Goal: Contribute content: Contribute content

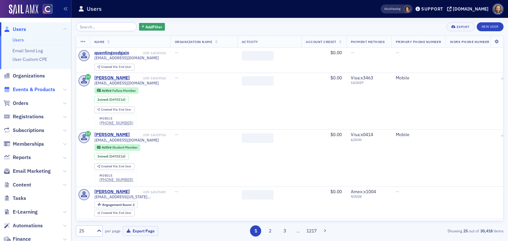
click at [36, 88] on span "Events & Products" at bounding box center [34, 89] width 42 height 7
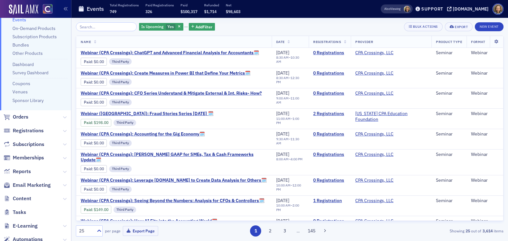
scroll to position [96, 0]
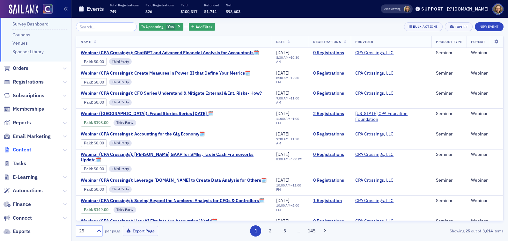
click at [23, 149] on span "Content" at bounding box center [22, 150] width 19 height 7
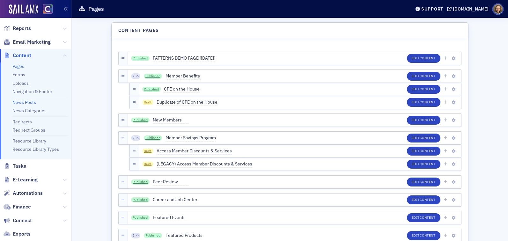
click at [26, 102] on link "News Posts" at bounding box center [24, 103] width 24 height 6
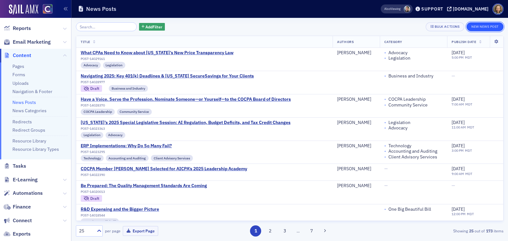
click at [485, 26] on button "New News Post" at bounding box center [485, 26] width 37 height 9
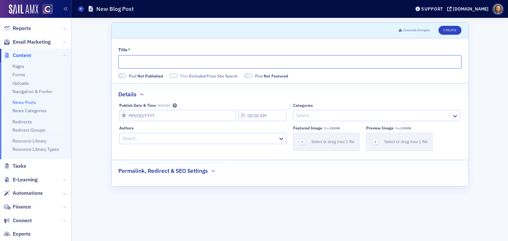
click at [210, 63] on input "Title *" at bounding box center [289, 61] width 343 height 13
paste input "Generative AI in Action: A Workshop for CPAs"
type input "Generative AI in Action: A Workshop for CPAs"
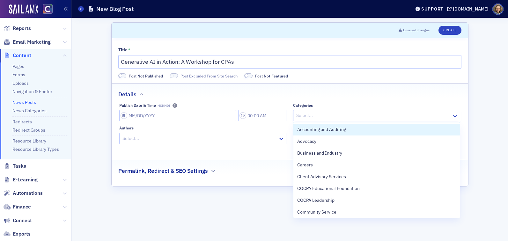
click at [317, 114] on div at bounding box center [374, 116] width 156 height 8
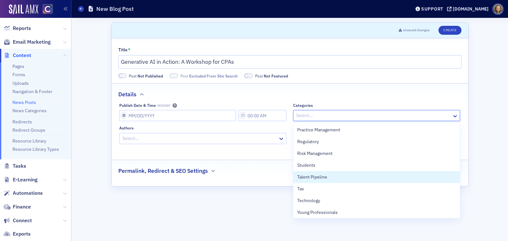
scroll to position [261, 0]
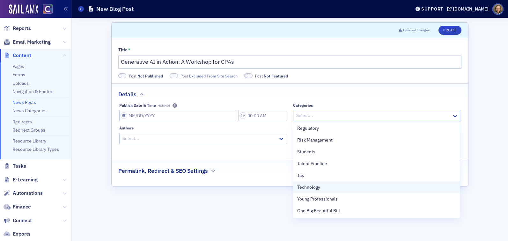
click at [315, 188] on span "Technology" at bounding box center [308, 187] width 23 height 7
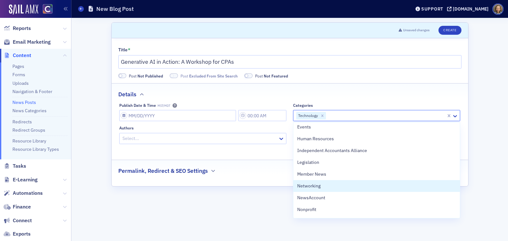
scroll to position [140, 0]
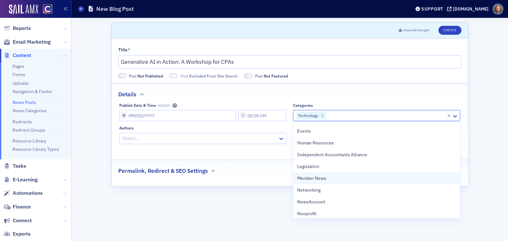
click at [325, 179] on span "Member News" at bounding box center [311, 178] width 29 height 7
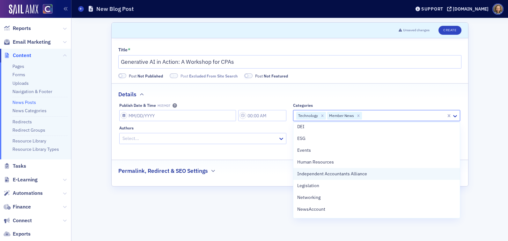
scroll to position [119, 0]
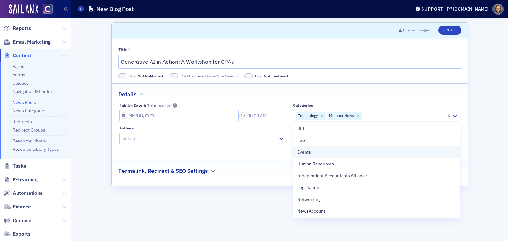
click at [334, 149] on div "Events" at bounding box center [376, 152] width 159 height 7
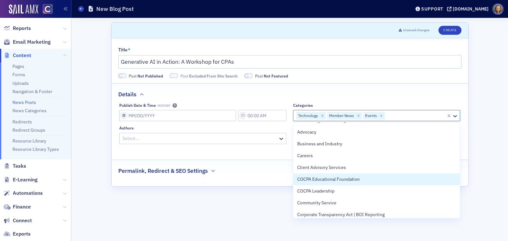
scroll to position [0, 0]
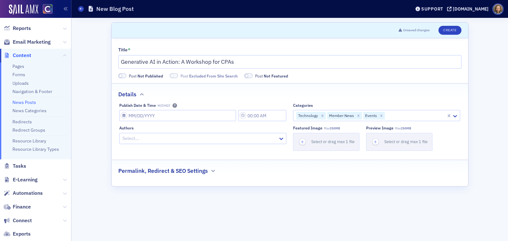
click at [342, 50] on div "Title *" at bounding box center [289, 50] width 343 height 6
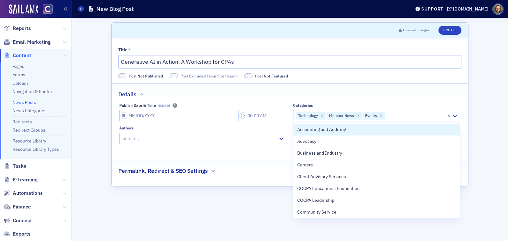
click at [407, 113] on div at bounding box center [416, 116] width 60 height 8
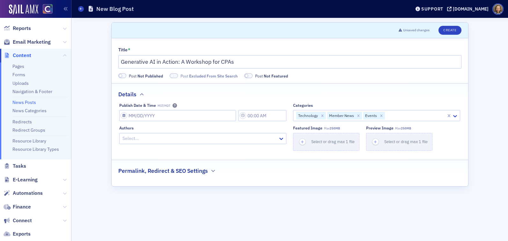
click at [330, 48] on div "Title *" at bounding box center [289, 50] width 343 height 6
click at [152, 118] on input "Publish Date & Time MST/MDT" at bounding box center [177, 115] width 117 height 11
select select "8"
select select "2025"
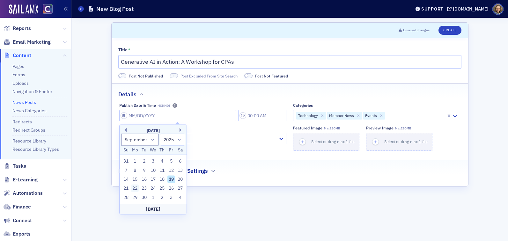
click at [135, 189] on div "22" at bounding box center [135, 189] width 8 height 8
type input "[DATE]"
type input "8:00 AM"
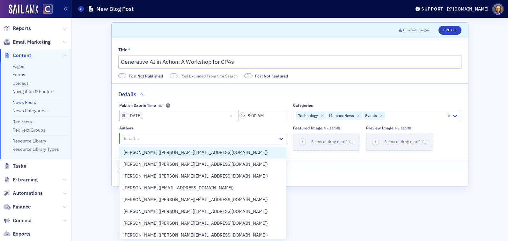
click at [196, 143] on div "Select..." at bounding box center [199, 138] width 159 height 9
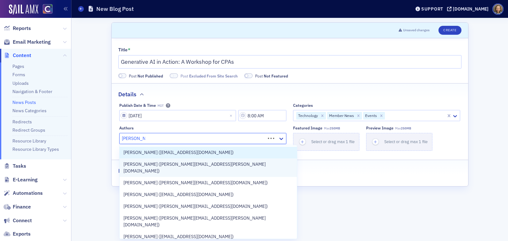
type input "[PERSON_NAME]"
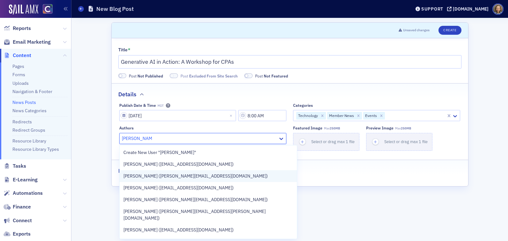
click at [181, 175] on span "[PERSON_NAME] ([PERSON_NAME][EMAIL_ADDRESS][DOMAIN_NAME])" at bounding box center [196, 176] width 145 height 7
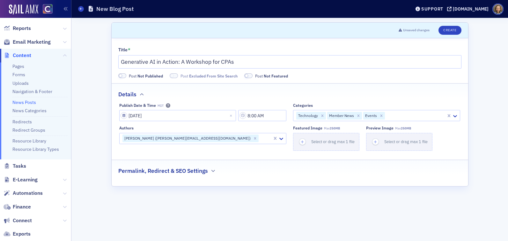
click at [335, 183] on div "Title * Generative AI in Action: A Workshop for CPAs Post Not Published Post Ex…" at bounding box center [290, 112] width 357 height 148
click at [455, 34] on button "Create" at bounding box center [450, 30] width 23 height 9
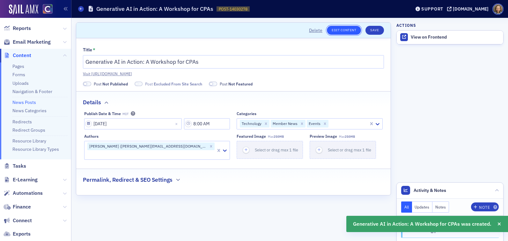
click at [343, 31] on link "Edit Content" at bounding box center [344, 30] width 34 height 9
